Goal: Navigation & Orientation: Find specific page/section

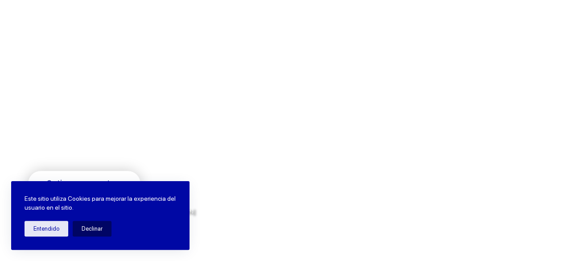
scroll to position [89, 0]
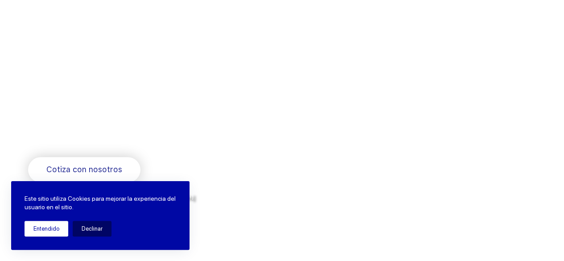
click at [53, 230] on button "Entendido" at bounding box center [47, 229] width 44 height 16
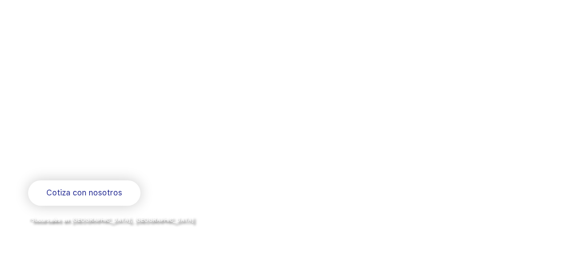
scroll to position [0, 0]
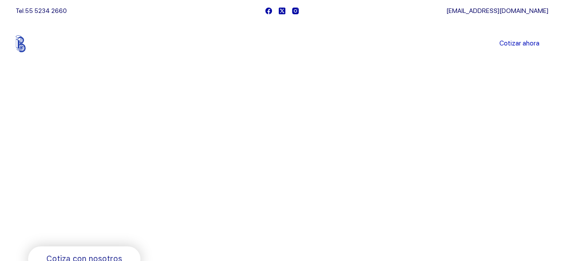
click at [20, 46] on img at bounding box center [44, 43] width 56 height 17
click at [282, 44] on link "Sucursales" at bounding box center [265, 44] width 55 height 0
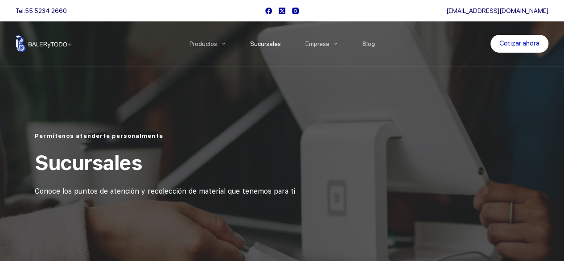
click at [267, 44] on link "Sucursales" at bounding box center [265, 44] width 55 height 0
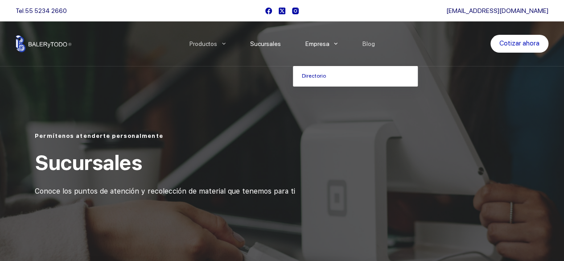
click at [336, 43] on icon "Menu Principal" at bounding box center [336, 44] width 4 height 2
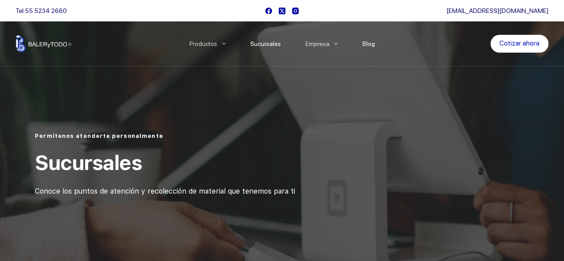
click at [373, 44] on link "Blog" at bounding box center [368, 44] width 37 height 0
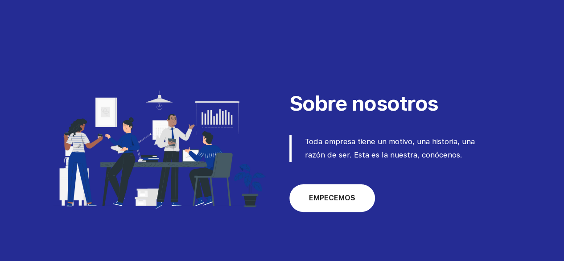
click at [344, 204] on link "EMPECEMOS" at bounding box center [332, 198] width 86 height 28
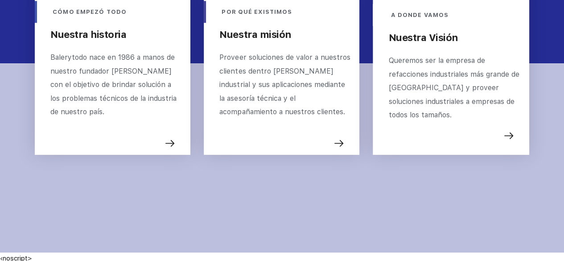
scroll to position [386, 0]
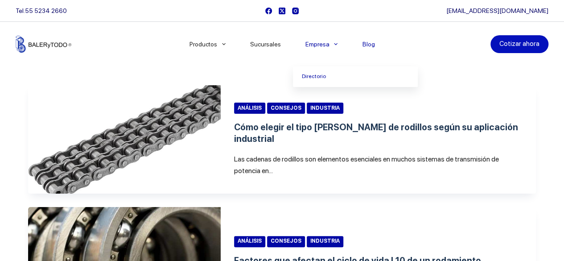
click at [328, 44] on link "Empresa" at bounding box center [321, 44] width 57 height 0
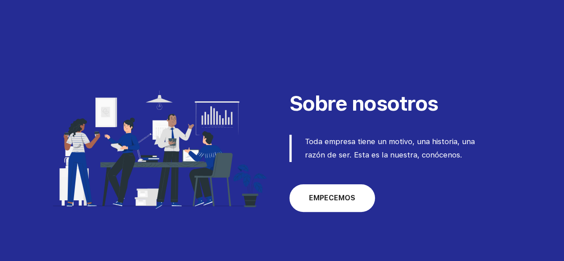
click at [330, 194] on span "EMPECEMOS" at bounding box center [332, 198] width 46 height 11
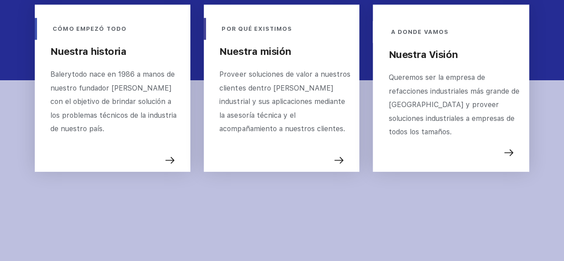
scroll to position [386, 0]
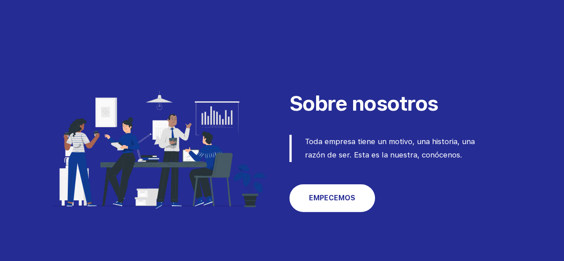
scroll to position [386, 0]
